Goal: Task Accomplishment & Management: Manage account settings

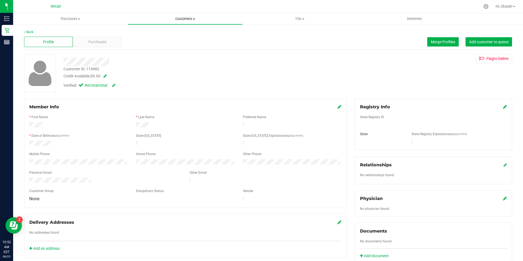
click at [184, 19] on span "Customers" at bounding box center [185, 18] width 114 height 5
click at [74, 19] on span "Purchases" at bounding box center [70, 18] width 114 height 5
click at [37, 33] on span "Summary of purchases" at bounding box center [41, 33] width 56 height 5
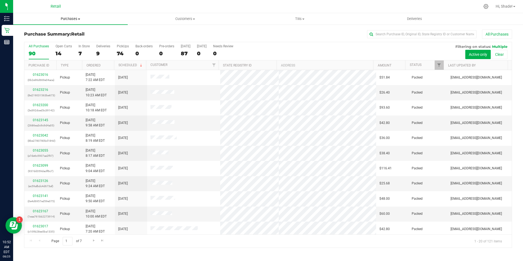
click at [72, 19] on span "Purchases" at bounding box center [70, 18] width 115 height 5
click at [175, 29] on div "Purchase Summary: Retail All Purchases All Purchases 90 Open Carts 14 In Store …" at bounding box center [268, 138] width 510 height 229
click at [97, 52] on div "9" at bounding box center [103, 53] width 14 height 6
click at [0, 0] on input "Deliveries 9" at bounding box center [0, 0] width 0 height 0
click at [42, 119] on link "01623134" at bounding box center [40, 120] width 15 height 4
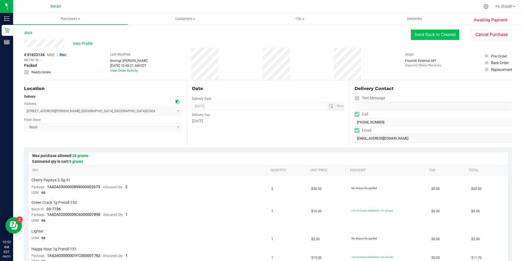
click at [434, 34] on button "Send Back to Created" at bounding box center [435, 35] width 48 height 10
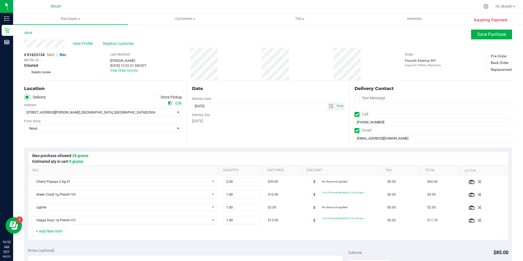
click at [155, 98] on span at bounding box center [155, 97] width 6 height 6
click at [0, 0] on input "Store Pickup" at bounding box center [0, 0] width 0 height 0
click at [479, 34] on span "Save Purchase" at bounding box center [492, 34] width 29 height 5
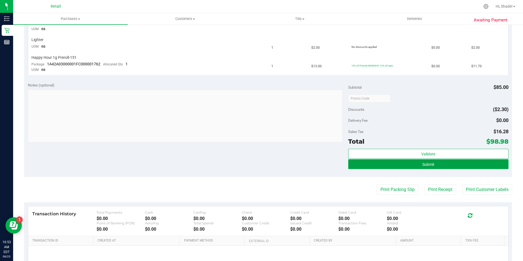
click at [424, 163] on span "Submit" at bounding box center [429, 164] width 12 height 4
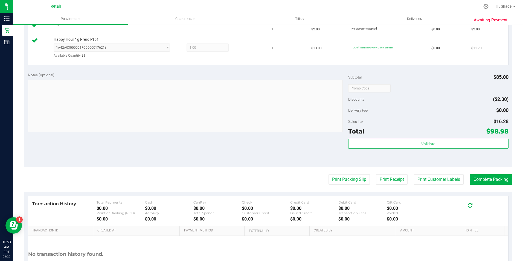
scroll to position [230, 0]
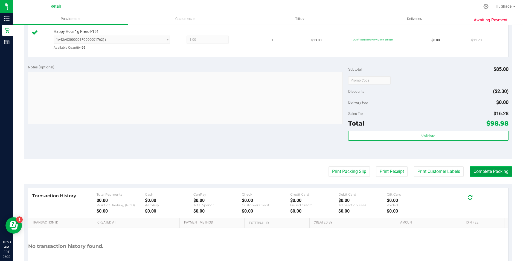
click at [500, 171] on button "Complete Packing" at bounding box center [491, 171] width 42 height 10
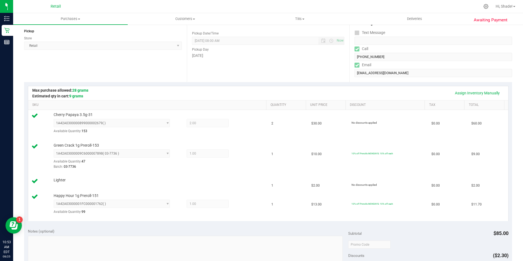
scroll to position [0, 0]
